Goal: Task Accomplishment & Management: Manage account settings

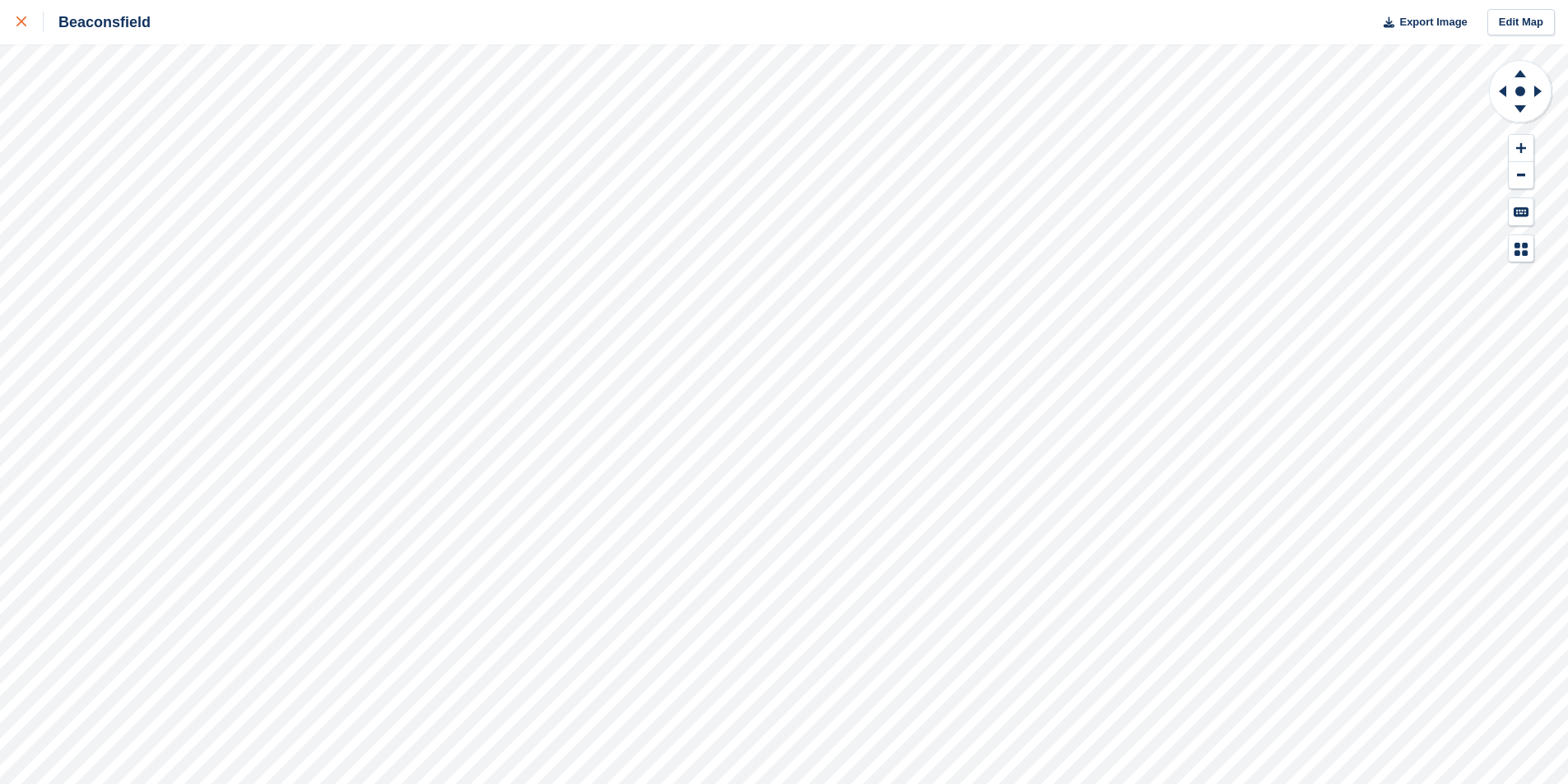
click at [20, 26] on icon at bounding box center [22, 22] width 10 height 10
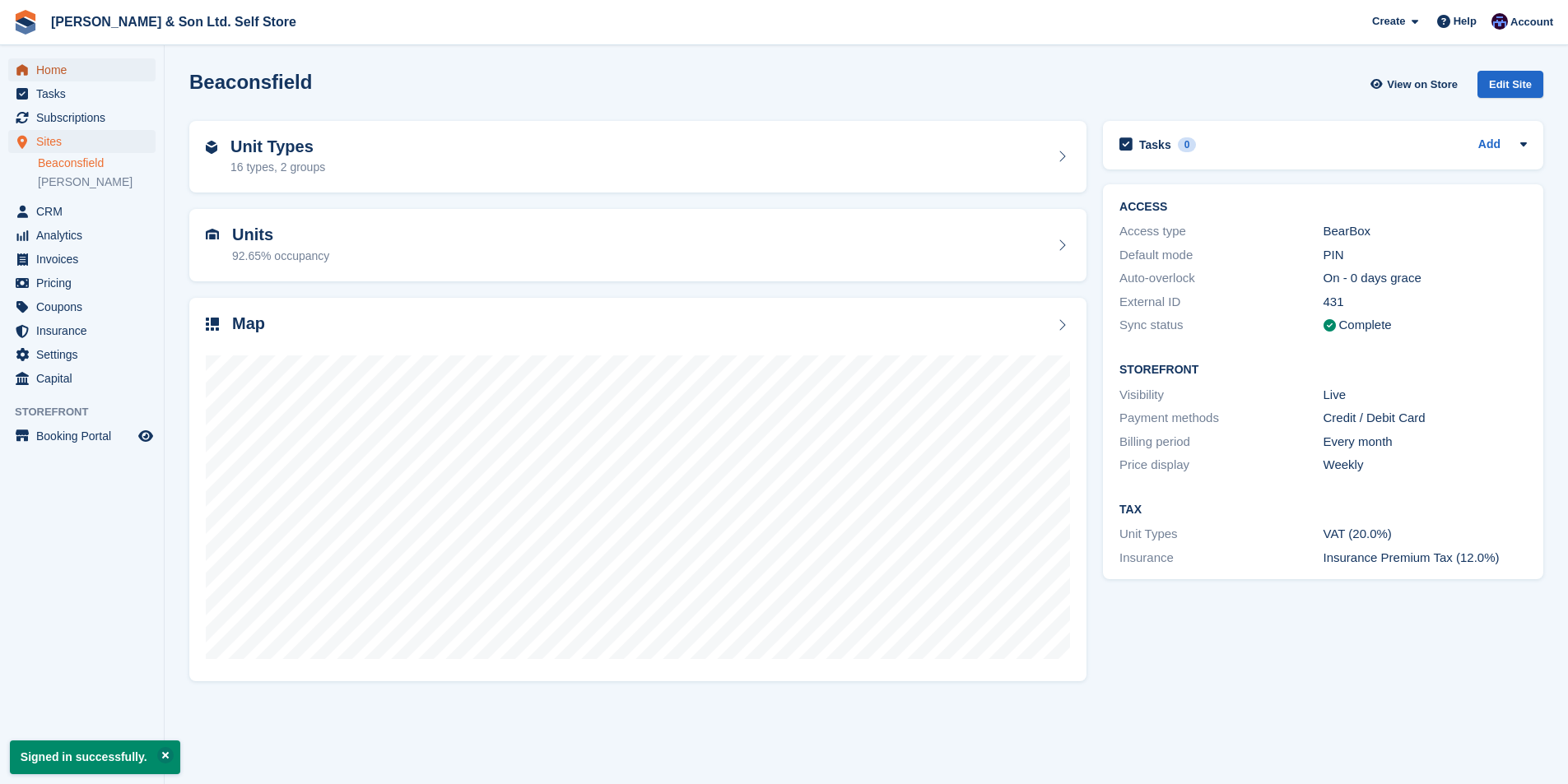
click at [82, 70] on span "Home" at bounding box center [85, 69] width 99 height 23
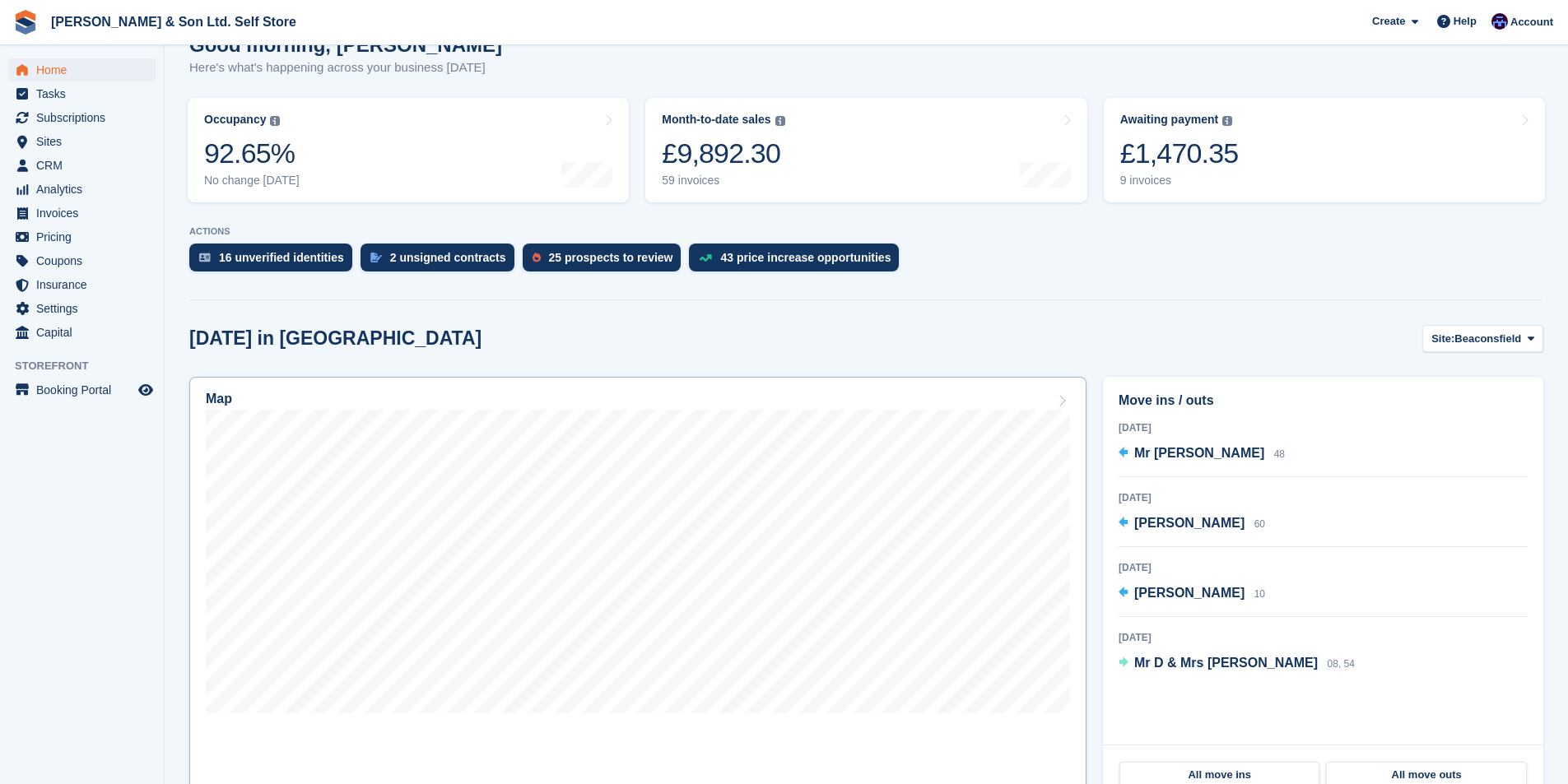
scroll to position [164, 0]
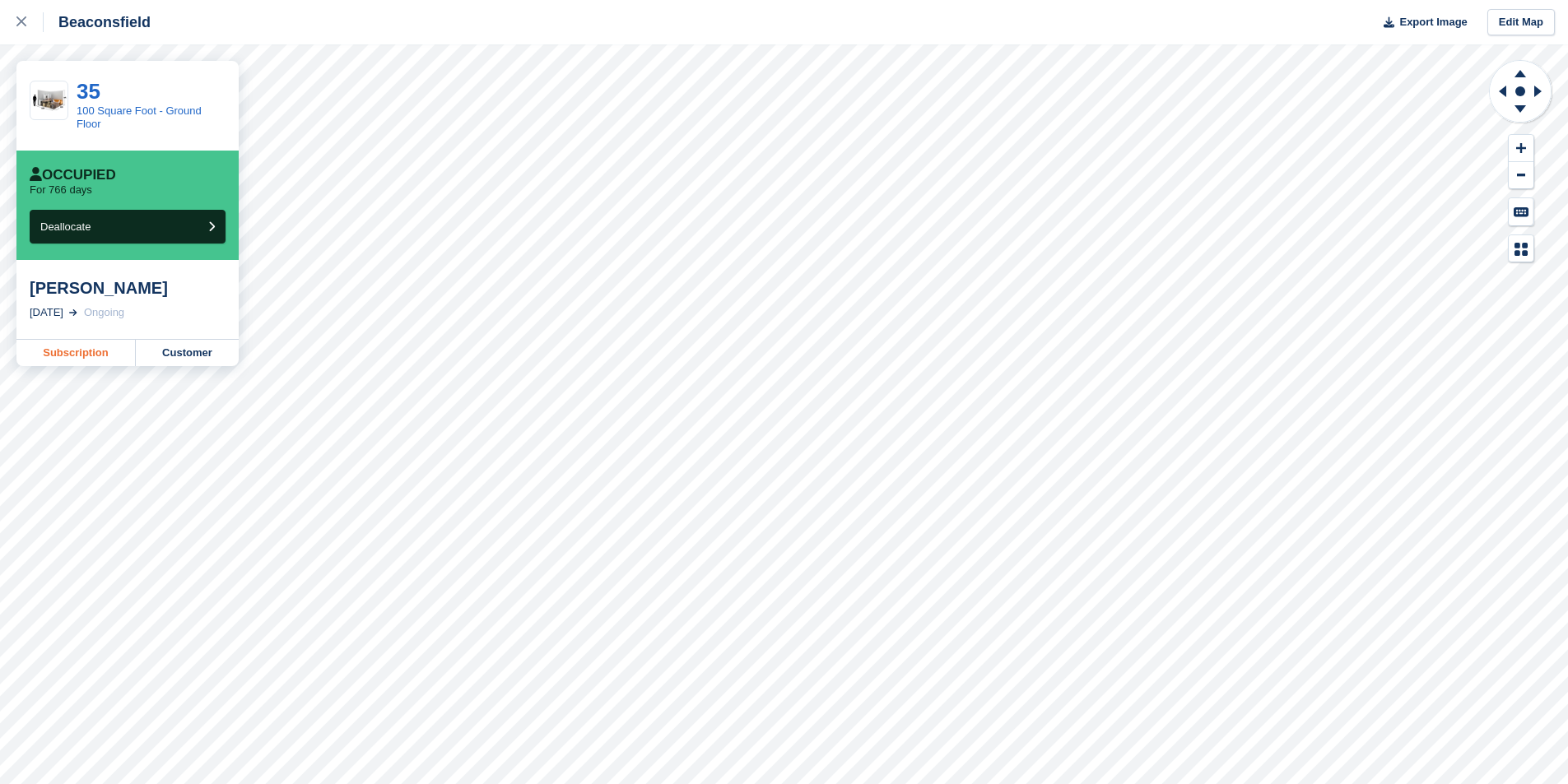
click at [64, 350] on link "Subscription" at bounding box center [76, 353] width 119 height 26
